Goal: Information Seeking & Learning: Learn about a topic

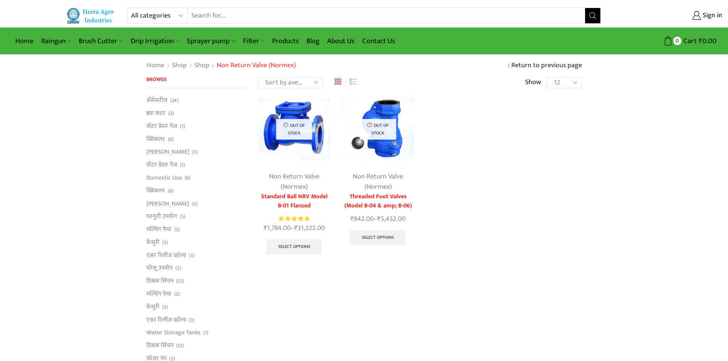
click at [314, 80] on select "Sort by popularity Sort by average rating Sort by latest Sort by price: low to …" at bounding box center [290, 82] width 65 height 11
select select "date"
click at [258, 77] on select "Sort by popularity Sort by average rating Sort by latest Sort by price: low to …" at bounding box center [290, 82] width 65 height 11
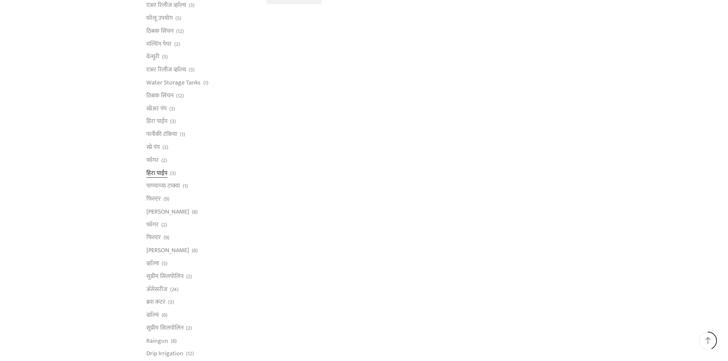
scroll to position [268, 0]
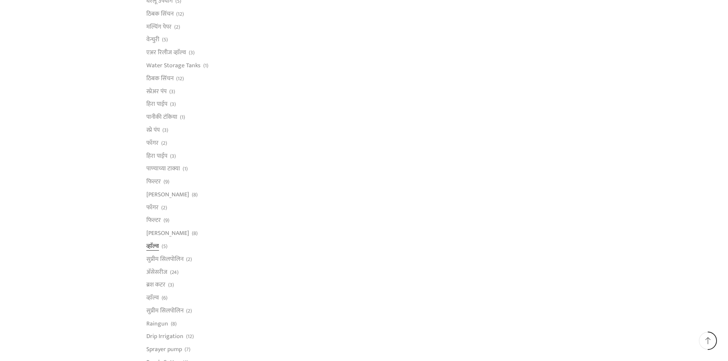
click at [158, 245] on link "व्हाॅल्व" at bounding box center [152, 246] width 13 height 13
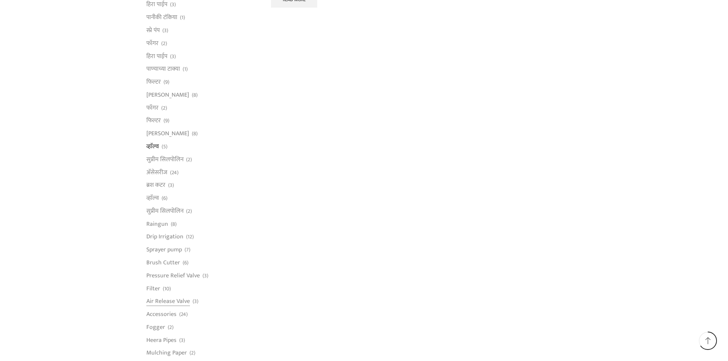
scroll to position [382, 0]
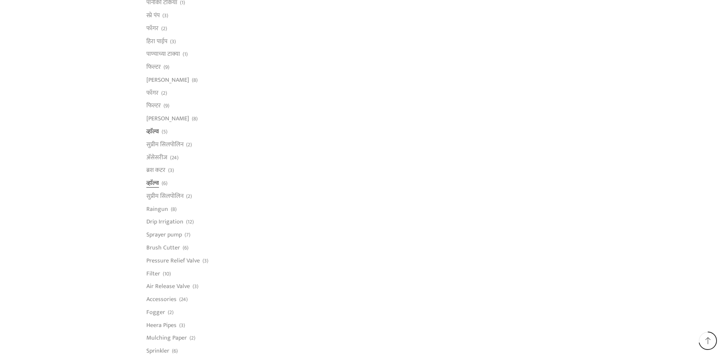
click at [158, 182] on link "व्हाॅल्व" at bounding box center [152, 183] width 13 height 13
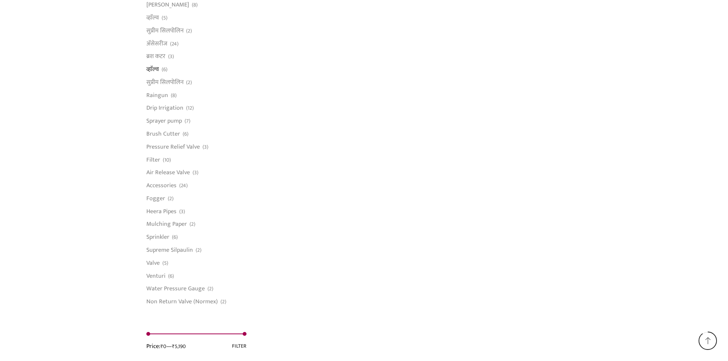
scroll to position [497, 0]
click at [180, 290] on link "Water Pressure Gauge" at bounding box center [175, 288] width 58 height 13
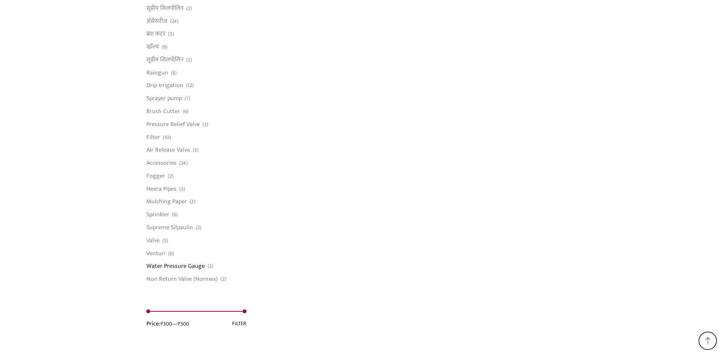
scroll to position [538, 0]
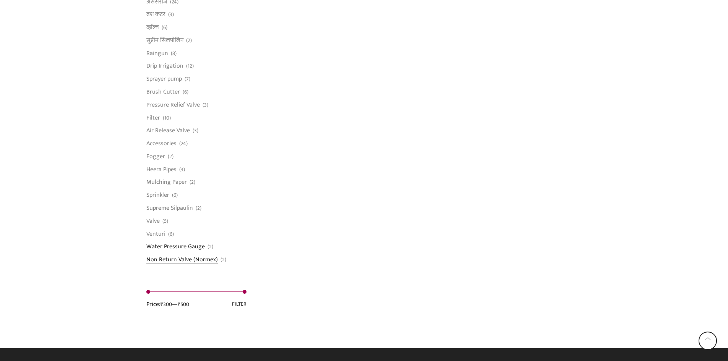
click at [180, 257] on link "Non Return Valve (Normex)" at bounding box center [181, 258] width 71 height 11
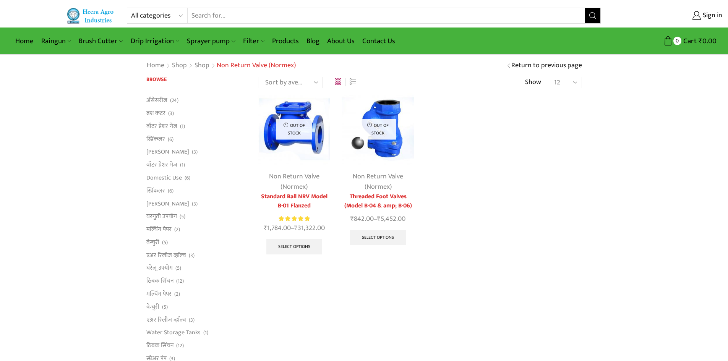
click at [318, 81] on select "Sort by popularity Sort by average rating Sort by latest Sort by price: low to …" at bounding box center [290, 82] width 65 height 11
select select "price-desc"
click at [258, 77] on select "Sort by popularity Sort by average rating Sort by latest Sort by price: low to …" at bounding box center [290, 82] width 65 height 11
click at [499, 145] on div "Out of stock Non Return Valve (Normex) Standard Ball NRV Model B-01 Flanzed Rat…" at bounding box center [420, 182] width 336 height 178
